Goal: Find specific page/section: Find specific page/section

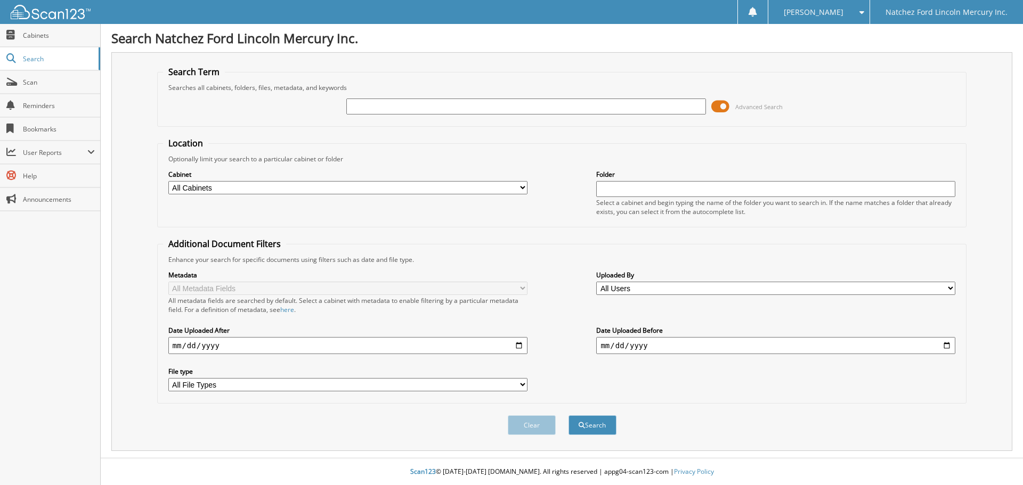
click at [380, 189] on select "All Cabinets ACCOUNTS PAYABLE ACCOUNTS RECEIVABLE CAR DEALS CLOSED BODY SHOP EM…" at bounding box center [347, 187] width 359 height 13
click at [168, 181] on select "All Cabinets ACCOUNTS PAYABLE ACCOUNTS RECEIVABLE CAR DEALS CLOSED BODY SHOP EM…" at bounding box center [347, 187] width 359 height 13
click at [334, 189] on select "All Cabinets ACCOUNTS PAYABLE ACCOUNTS RECEIVABLE CAR DEALS CLOSED BODY SHOP EM…" at bounding box center [347, 187] width 359 height 13
select select "2270"
click at [168, 181] on select "All Cabinets ACCOUNTS PAYABLE ACCOUNTS RECEIVABLE CAR DEALS CLOSED BODY SHOP EM…" at bounding box center [347, 187] width 359 height 13
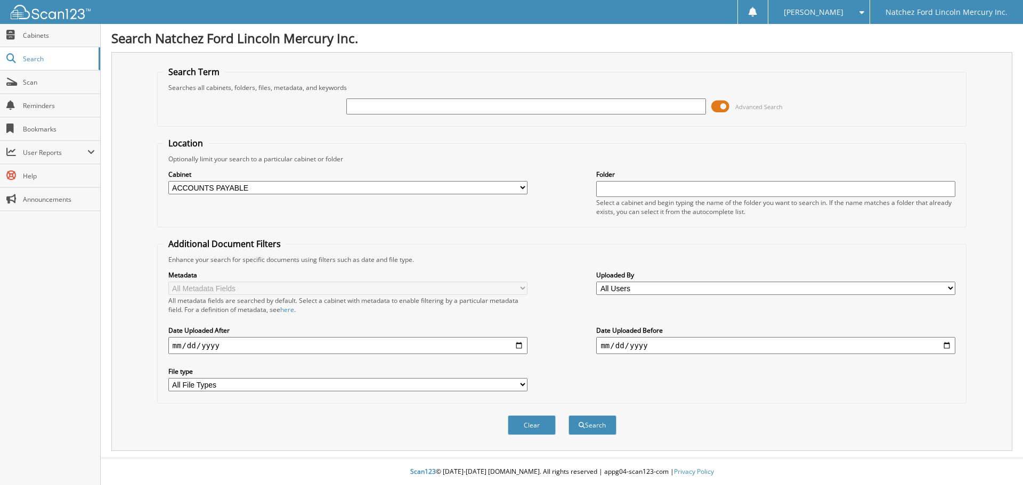
click at [391, 113] on input "text" at bounding box center [525, 107] width 359 height 16
type input "[PERSON_NAME]"
click at [568, 416] on button "Search" at bounding box center [592, 426] width 48 height 20
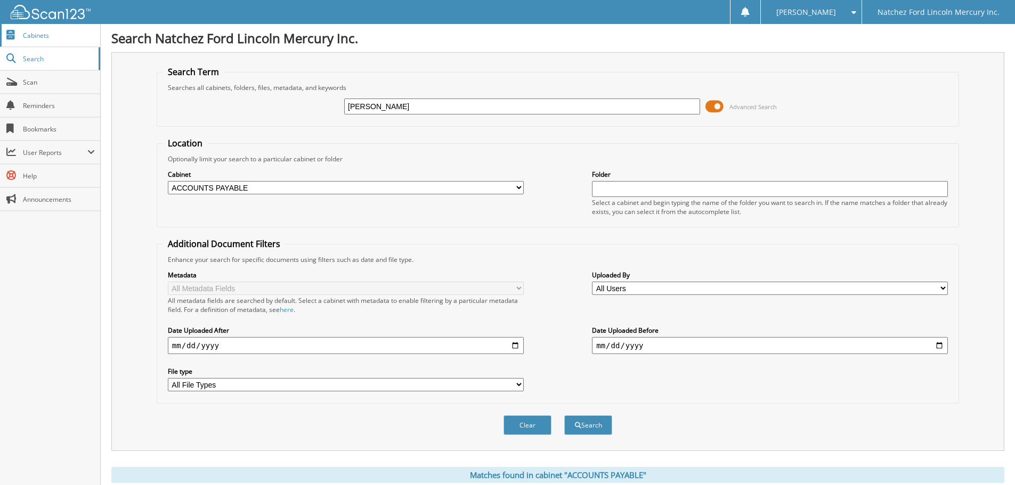
click at [26, 37] on span "Cabinets" at bounding box center [59, 35] width 72 height 9
